Goal: Task Accomplishment & Management: Complete application form

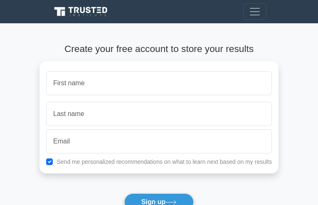
type input "QPttIzGzXcOlCKJ"
type input "uNrRnhpKip"
type input "joel@cryonextlabs.com"
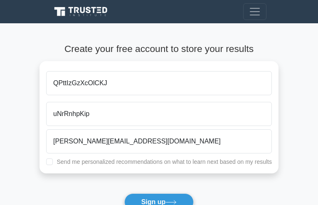
checkbox input "true"
